Goal: Task Accomplishment & Management: Manage account settings

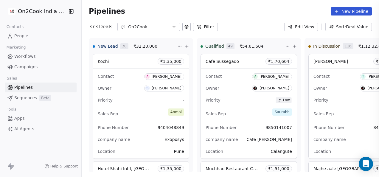
click at [32, 88] on div at bounding box center [189, 88] width 379 height 177
click at [26, 88] on span "Pipelines" at bounding box center [23, 87] width 18 height 6
click at [197, 28] on icon at bounding box center [199, 26] width 5 height 5
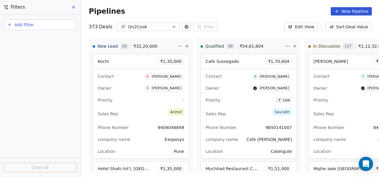
click at [44, 23] on button "Add Filter" at bounding box center [40, 24] width 73 height 11
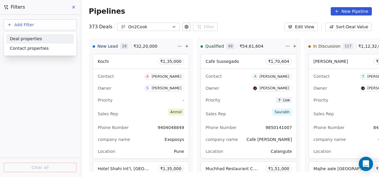
click at [40, 42] on div "Deal properties" at bounding box center [40, 39] width 68 height 10
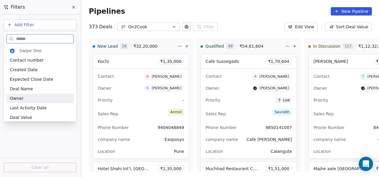
click at [23, 101] on div "Owner" at bounding box center [40, 98] width 61 height 6
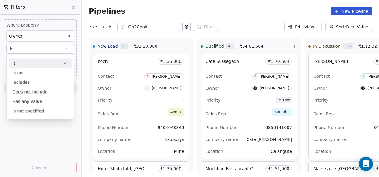
click at [32, 45] on button "Is" at bounding box center [40, 49] width 68 height 10
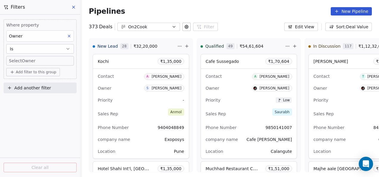
click at [32, 58] on body "On2Cook India Pvt. Ltd. Contacts People Marketing Workflows Campaigns Sales Pip…" at bounding box center [189, 88] width 379 height 177
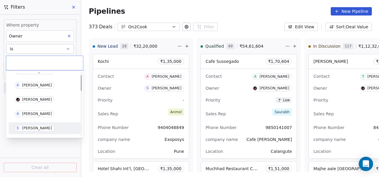
scroll to position [14, 0]
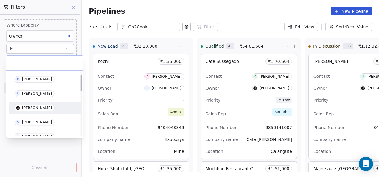
click at [34, 119] on div "A [PERSON_NAME]" at bounding box center [44, 122] width 67 height 10
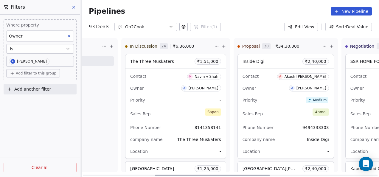
scroll to position [0, 187]
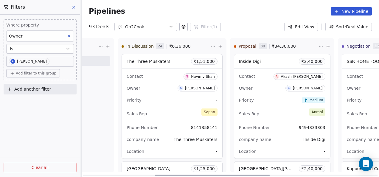
drag, startPoint x: 190, startPoint y: 175, endPoint x: 262, endPoint y: 168, distance: 72.5
click at [262, 175] on div at bounding box center [212, 175] width 115 height 1
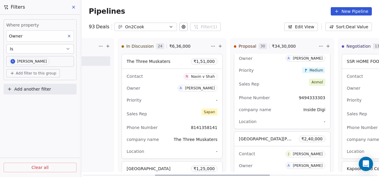
scroll to position [266, 0]
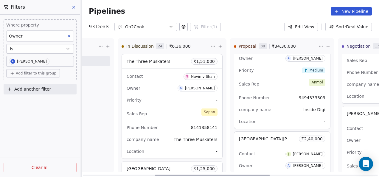
click at [192, 139] on div "New Lead 0 ₹ 0 New Deal Qualified 0 ₹ 0 New Deal In Discussion 24 ₹ 6,36,000 Th…" at bounding box center [44, 107] width 298 height 139
click at [192, 131] on div "New Lead 0 ₹ 0 New Deal Qualified 0 ₹ 0 New Deal In Discussion 24 ₹ 6,36,000 Th…" at bounding box center [44, 107] width 298 height 139
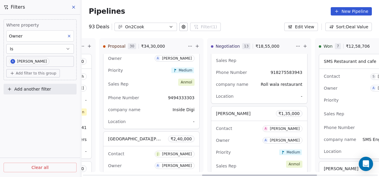
drag, startPoint x: 260, startPoint y: 175, endPoint x: 301, endPoint y: 176, distance: 41.2
click at [311, 176] on div at bounding box center [259, 175] width 115 height 1
click at [256, 116] on div "[PERSON_NAME] ₹ 1,35,000" at bounding box center [259, 113] width 96 height 14
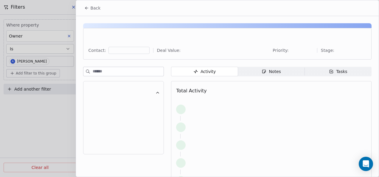
click at [256, 116] on div "Activity Activity Notes Notes Tasks Tasks Total Activity" at bounding box center [227, 142] width 289 height 151
click at [276, 73] on div "Notes" at bounding box center [271, 72] width 19 height 6
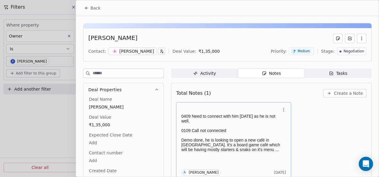
click at [243, 126] on p at bounding box center [230, 125] width 99 height 5
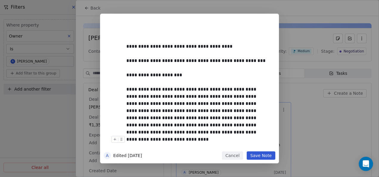
click at [255, 154] on button "Save Note" at bounding box center [261, 155] width 29 height 8
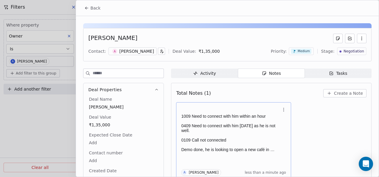
scroll to position [2, 0]
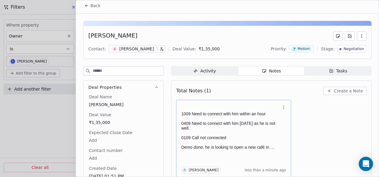
click at [85, 4] on icon at bounding box center [86, 5] width 5 height 5
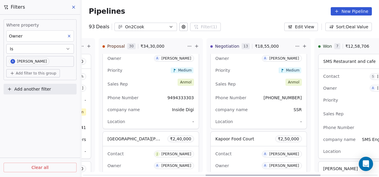
scroll to position [0, 470]
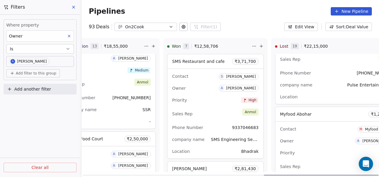
click at [304, 112] on span "Myfood Abohar" at bounding box center [296, 114] width 32 height 5
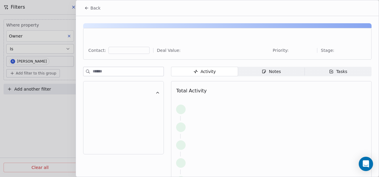
click at [290, 71] on span "Notes Notes" at bounding box center [271, 72] width 67 height 10
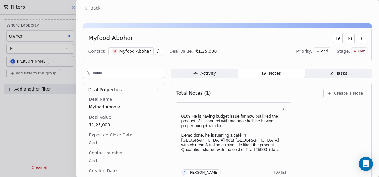
click at [86, 9] on icon at bounding box center [86, 8] width 5 height 5
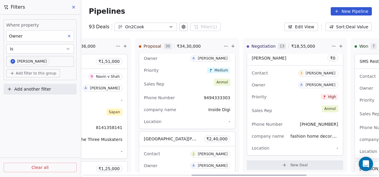
scroll to position [0, 254]
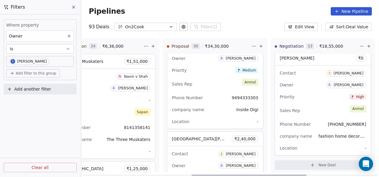
drag, startPoint x: 268, startPoint y: 175, endPoint x: 185, endPoint y: 177, distance: 83.2
click at [192, 176] on div at bounding box center [249, 175] width 115 height 1
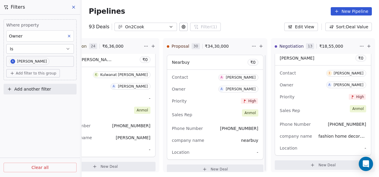
scroll to position [1678, 0]
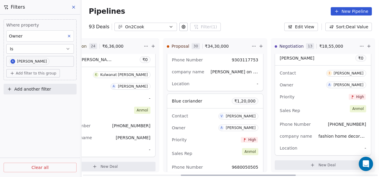
click at [200, 130] on div "Contact V [PERSON_NAME] Owner A [PERSON_NAME] Priority High Sales Rep [PERSON_N…" at bounding box center [215, 154] width 96 height 90
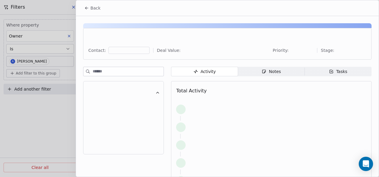
click at [256, 72] on span "Notes Notes" at bounding box center [271, 72] width 67 height 10
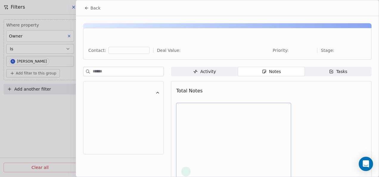
click at [202, 115] on div at bounding box center [233, 114] width 105 height 12
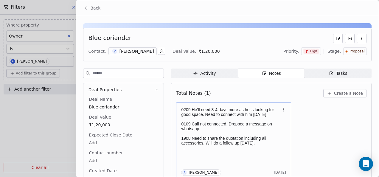
click at [202, 122] on p "0109 Call not connected. Dropped a message on whatsapp." at bounding box center [230, 127] width 99 height 10
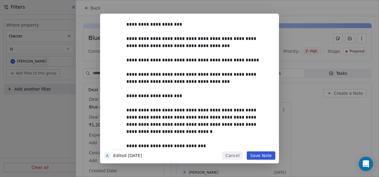
click at [261, 155] on button "Save Note" at bounding box center [261, 155] width 29 height 8
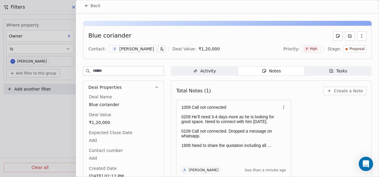
click at [85, 6] on icon at bounding box center [86, 5] width 5 height 5
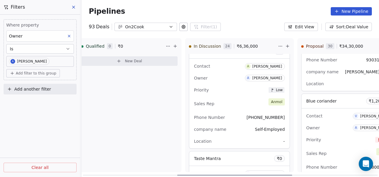
scroll to position [0, 86]
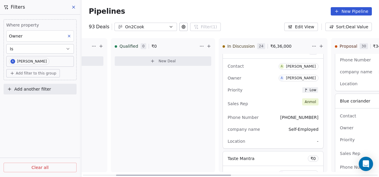
drag, startPoint x: 198, startPoint y: 175, endPoint x: 133, endPoint y: 171, distance: 64.9
click at [133, 175] on div at bounding box center [173, 175] width 115 height 1
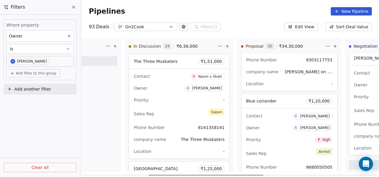
scroll to position [0, 188]
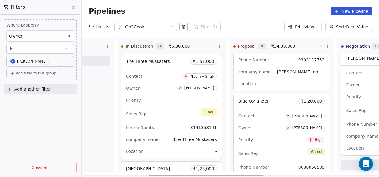
drag, startPoint x: 220, startPoint y: 175, endPoint x: 259, endPoint y: 169, distance: 39.5
click at [259, 175] on div at bounding box center [206, 175] width 115 height 1
click at [174, 96] on div "Priority -" at bounding box center [171, 100] width 91 height 10
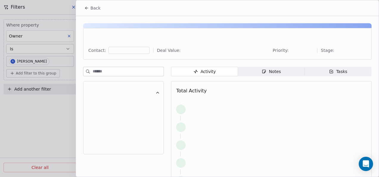
click at [256, 71] on span "Notes Notes" at bounding box center [271, 72] width 67 height 10
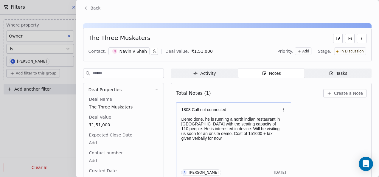
click at [229, 122] on p "Demo done, he is running a north indian restaurant in [GEOGRAPHIC_DATA] with th…" at bounding box center [230, 129] width 99 height 24
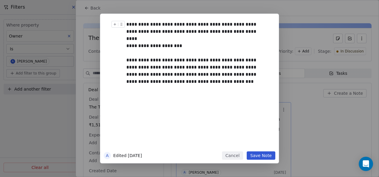
click at [186, 26] on div "**********" at bounding box center [196, 28] width 140 height 14
click at [268, 158] on button "Save Note" at bounding box center [261, 155] width 29 height 8
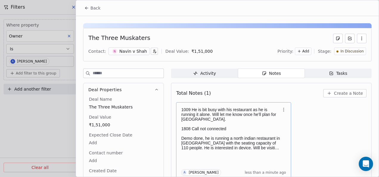
scroll to position [2, 0]
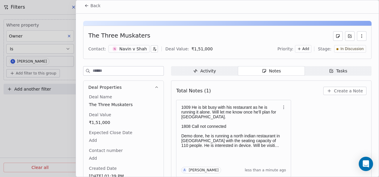
click at [309, 48] on span "Add" at bounding box center [305, 49] width 7 height 5
click at [295, 74] on div "Medium" at bounding box center [293, 71] width 31 height 10
click at [86, 4] on icon at bounding box center [86, 5] width 5 height 5
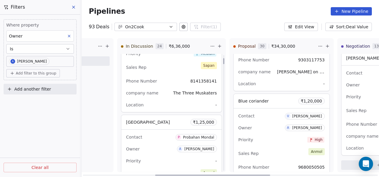
scroll to position [60, 0]
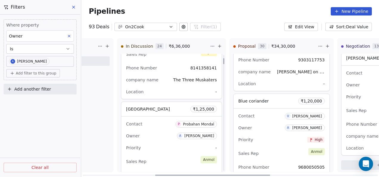
click at [168, 122] on div "Contact P Probahan Mondal" at bounding box center [171, 124] width 91 height 10
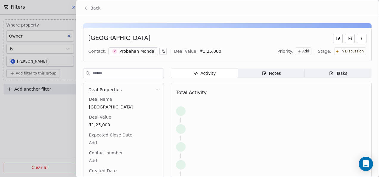
click at [262, 71] on icon "button" at bounding box center [264, 73] width 5 height 5
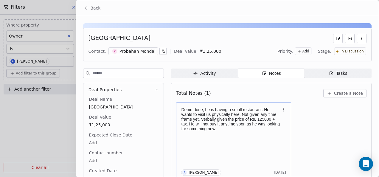
drag, startPoint x: 237, startPoint y: 132, endPoint x: 250, endPoint y: 137, distance: 13.2
click at [250, 137] on div "Demo done, he is having a small restaurant. He wants to visit us physically her…" at bounding box center [233, 141] width 105 height 70
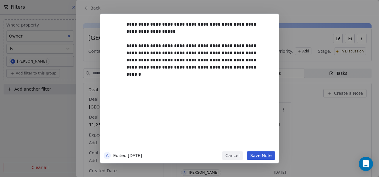
click at [259, 157] on button "Save Note" at bounding box center [261, 155] width 29 height 8
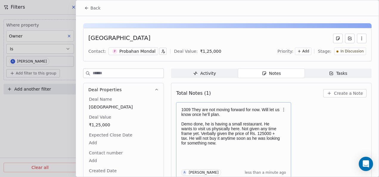
scroll to position [2, 0]
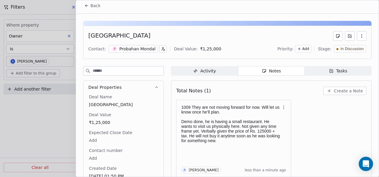
click at [344, 47] on span "In Discussion" at bounding box center [352, 49] width 23 height 5
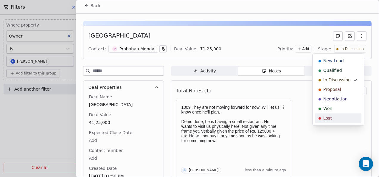
click at [332, 118] on div "Lost" at bounding box center [338, 118] width 39 height 6
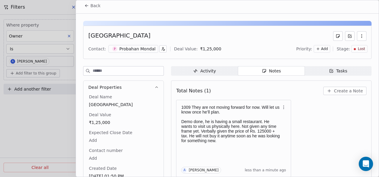
click at [86, 6] on icon at bounding box center [86, 6] width 1 height 1
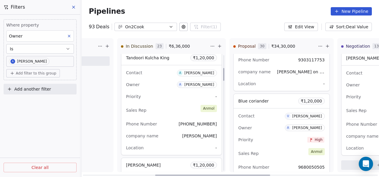
scroll to position [119, 0]
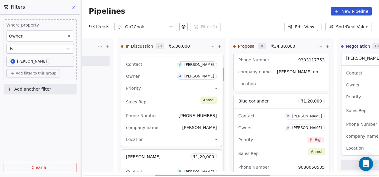
click at [168, 117] on div "Phone Number [PHONE_NUMBER]" at bounding box center [171, 116] width 91 height 10
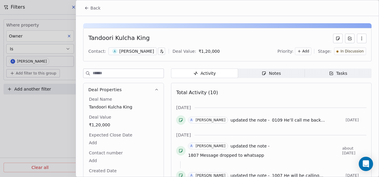
click at [257, 74] on span "Notes Notes" at bounding box center [271, 74] width 67 height 10
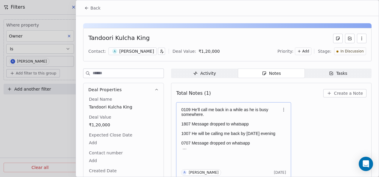
click at [214, 131] on p "1007 He will be calling me back by [DATE] evening" at bounding box center [230, 133] width 99 height 5
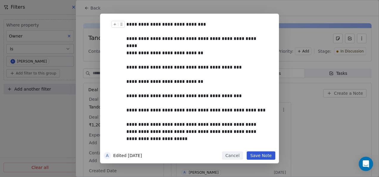
click at [169, 26] on div "**********" at bounding box center [196, 24] width 140 height 7
click at [267, 154] on button "Save Note" at bounding box center [261, 155] width 29 height 8
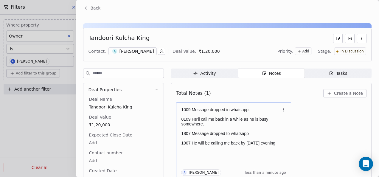
scroll to position [2, 0]
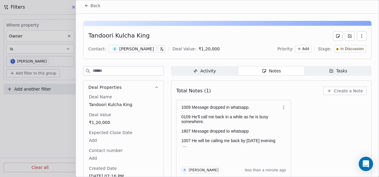
click at [87, 4] on icon at bounding box center [86, 5] width 5 height 5
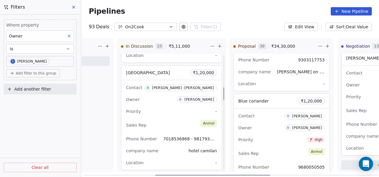
scroll to position [298, 0]
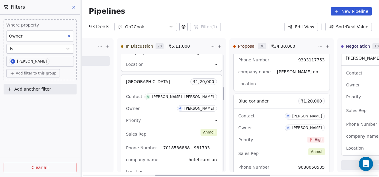
click at [166, 120] on div "Priority -" at bounding box center [171, 121] width 91 height 10
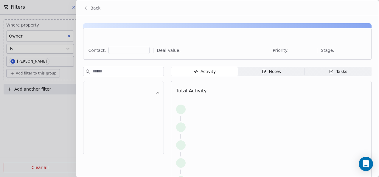
click at [267, 71] on div "Notes" at bounding box center [271, 72] width 19 height 6
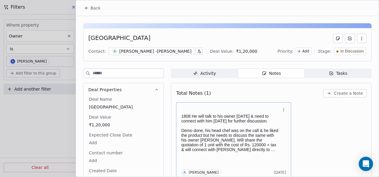
click at [235, 132] on p "Demo done, his head chef was on the call & he liked the product but he needs to…" at bounding box center [230, 140] width 99 height 24
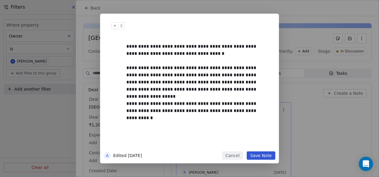
click at [235, 154] on button "Cancel" at bounding box center [232, 155] width 21 height 8
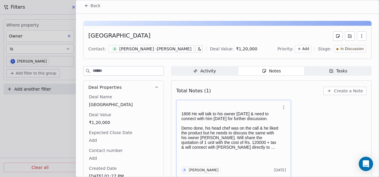
click at [147, 49] on div "[PERSON_NAME] -[PERSON_NAME]" at bounding box center [156, 49] width 72 height 6
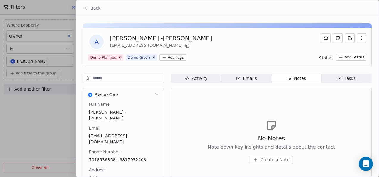
click at [87, 13] on button "Back" at bounding box center [92, 8] width 23 height 11
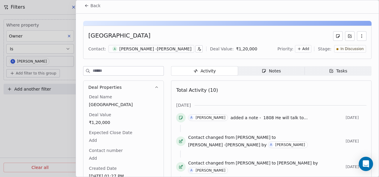
click at [296, 73] on span "Notes Notes" at bounding box center [271, 71] width 67 height 10
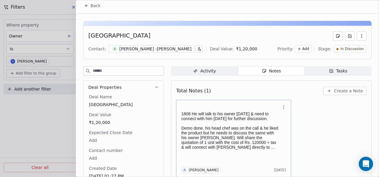
click at [190, 110] on h1 at bounding box center [230, 109] width 99 height 6
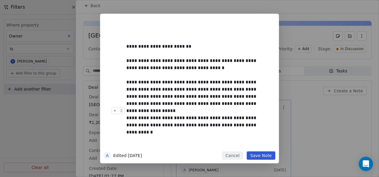
click at [252, 157] on button "Save Note" at bounding box center [261, 155] width 29 height 8
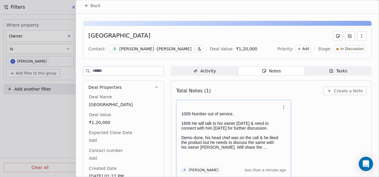
click at [86, 9] on button "Back" at bounding box center [92, 5] width 23 height 11
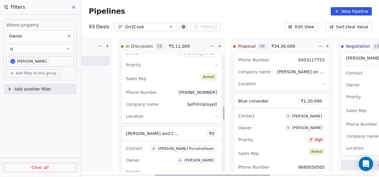
scroll to position [477, 0]
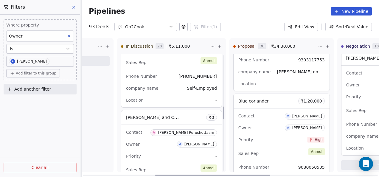
click at [178, 89] on div "company name Self-Employed" at bounding box center [171, 89] width 91 height 10
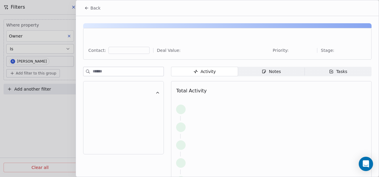
click at [267, 74] on div "Notes" at bounding box center [271, 72] width 19 height 6
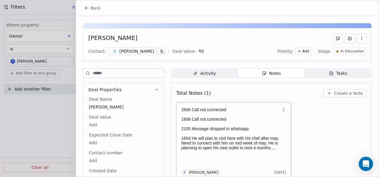
click at [216, 155] on div "2606 Call not connected 1806 Call not connected 2105 Message dropped in whatsap…" at bounding box center [233, 141] width 105 height 70
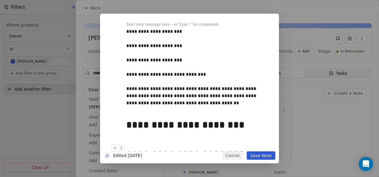
click at [267, 158] on button "Save Note" at bounding box center [261, 155] width 29 height 8
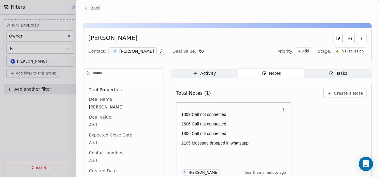
scroll to position [2, 0]
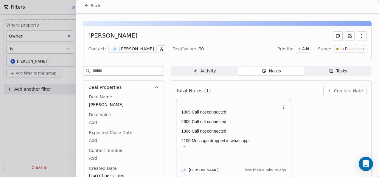
click at [86, 2] on button "Back" at bounding box center [92, 5] width 23 height 11
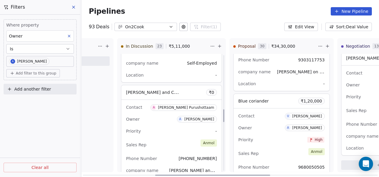
scroll to position [537, 0]
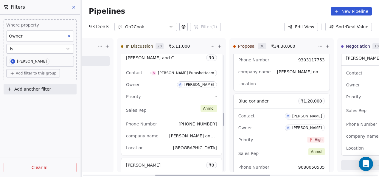
click at [176, 111] on div "Sales Rep [PERSON_NAME]" at bounding box center [171, 110] width 91 height 13
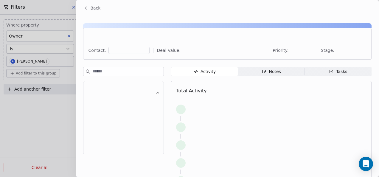
click at [269, 69] on div "Notes" at bounding box center [271, 72] width 19 height 6
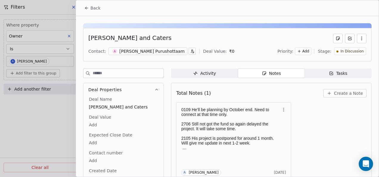
click at [87, 11] on button "Back" at bounding box center [92, 8] width 23 height 11
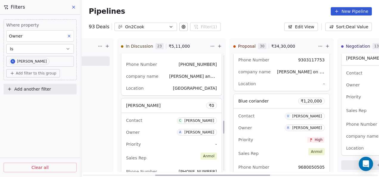
scroll to position [626, 0]
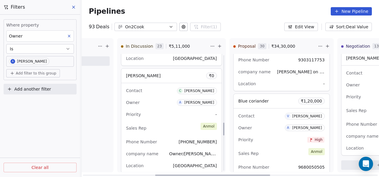
click at [178, 119] on div "Contact C [PERSON_NAME] Owner A [PERSON_NAME] Priority - Sales Rep [PERSON_NAME…" at bounding box center [171, 128] width 100 height 90
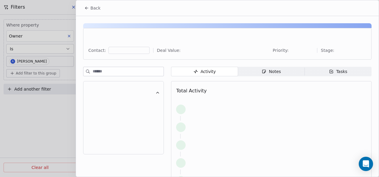
click at [252, 72] on span "Notes Notes" at bounding box center [271, 72] width 67 height 10
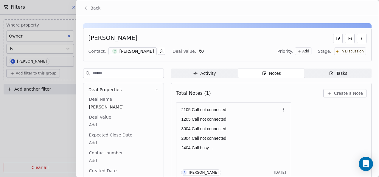
click at [89, 8] on button "Back" at bounding box center [92, 8] width 23 height 11
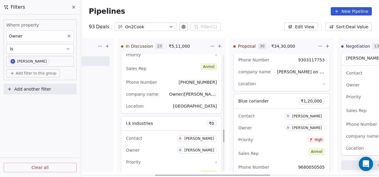
scroll to position [716, 0]
